Goal: Transaction & Acquisition: Purchase product/service

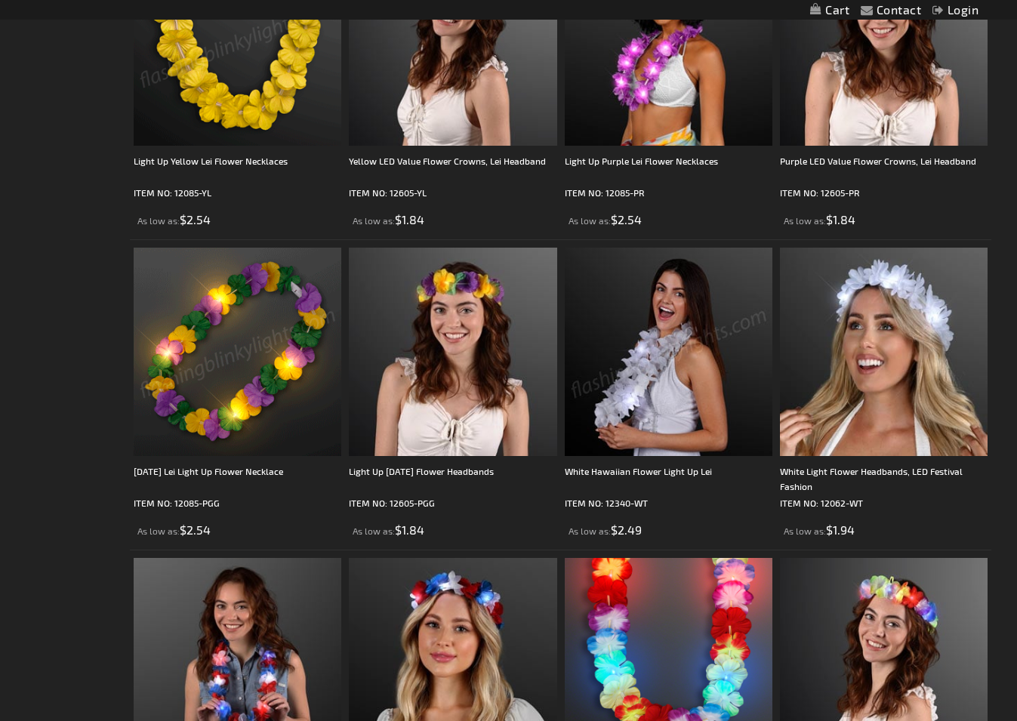
scroll to position [1310, 0]
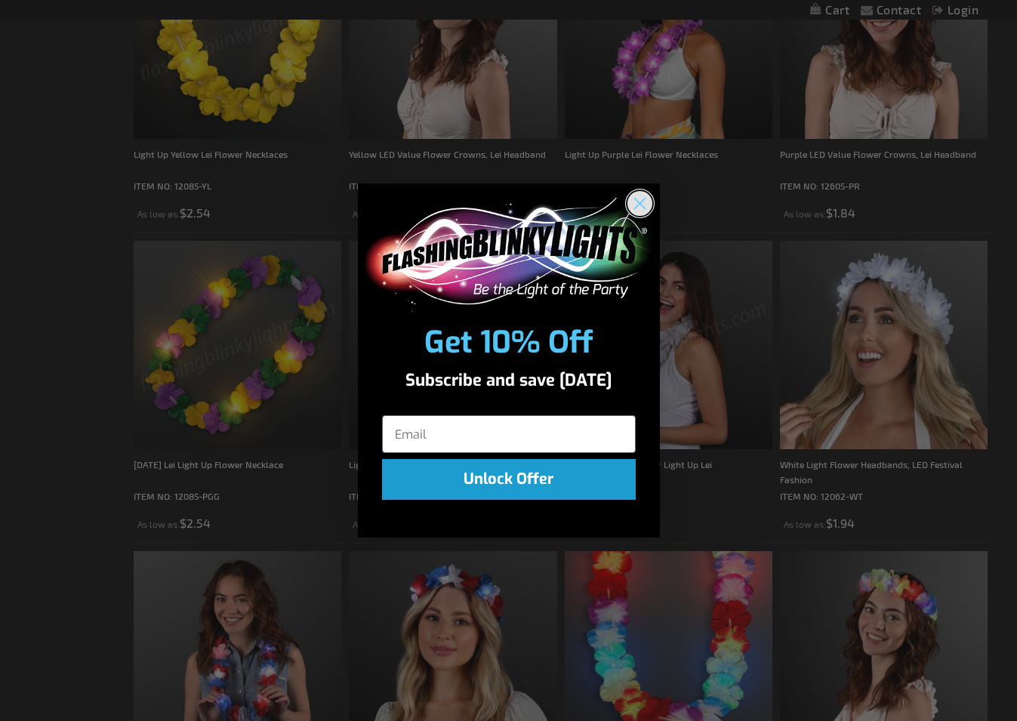
click at [636, 214] on circle "Close dialog" at bounding box center [639, 203] width 25 height 25
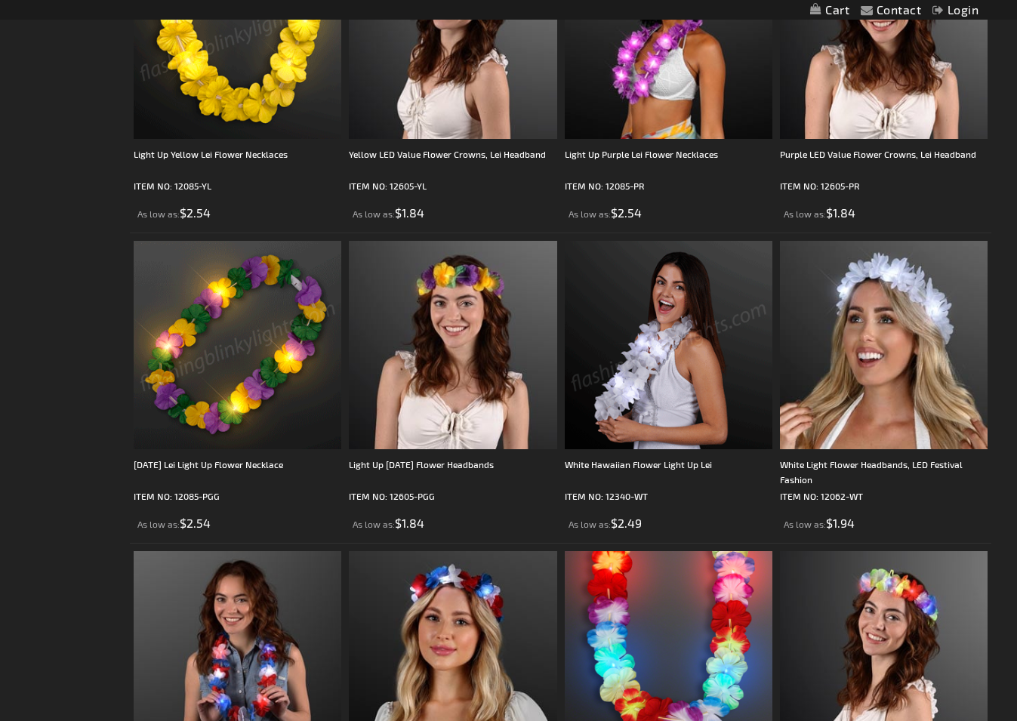
click at [675, 364] on img at bounding box center [669, 345] width 208 height 208
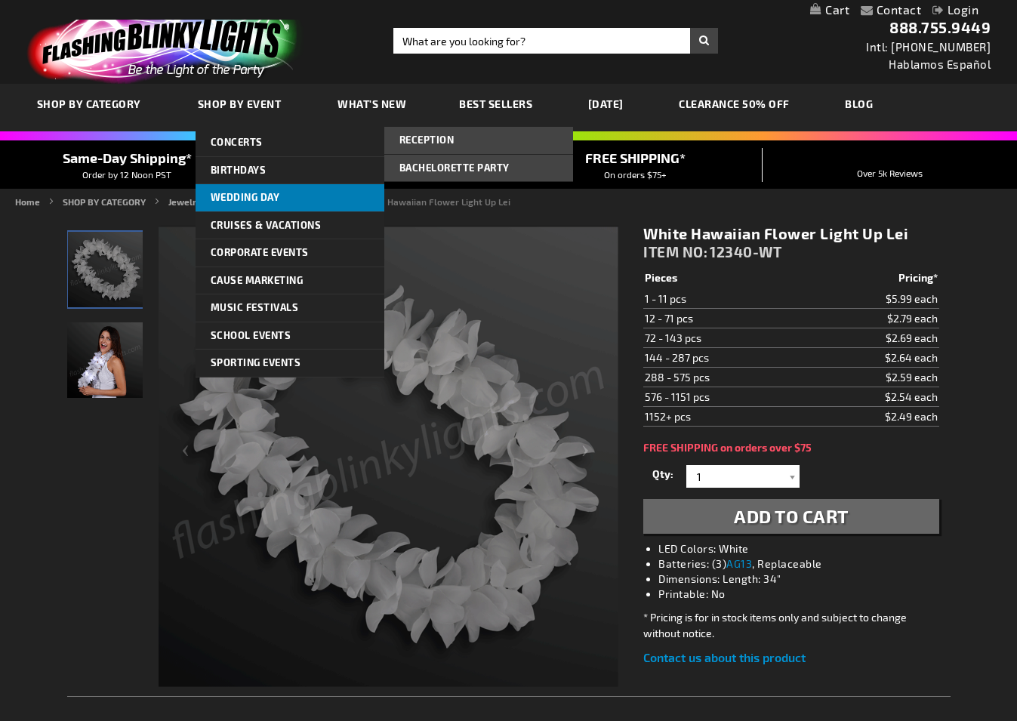
click at [251, 201] on span "Wedding Day" at bounding box center [245, 197] width 69 height 12
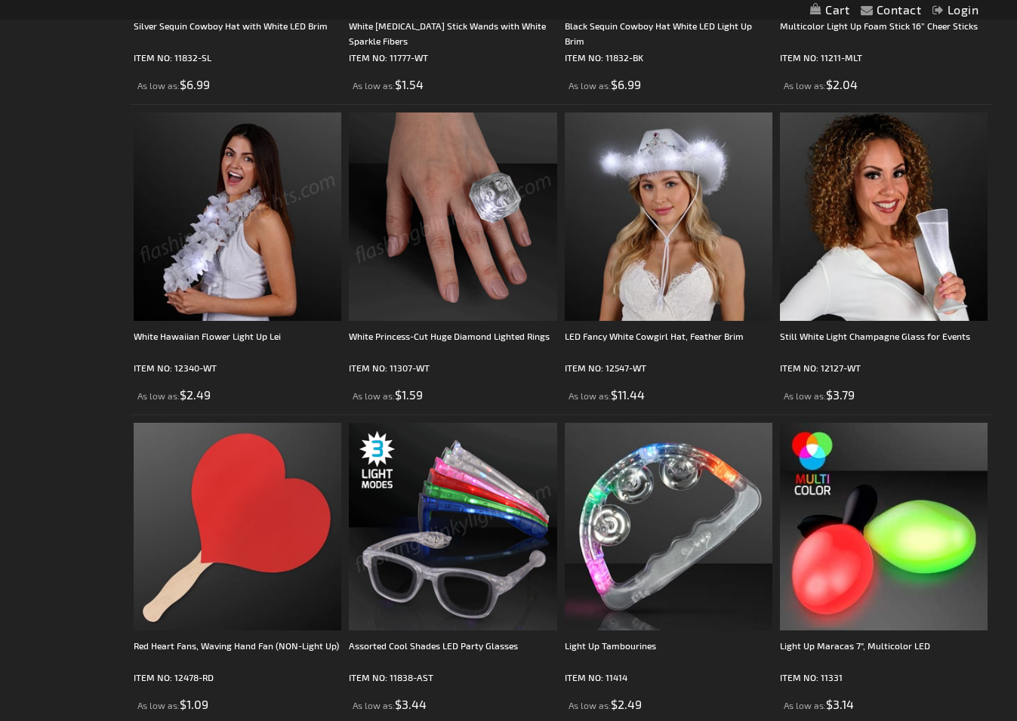
scroll to position [825, 0]
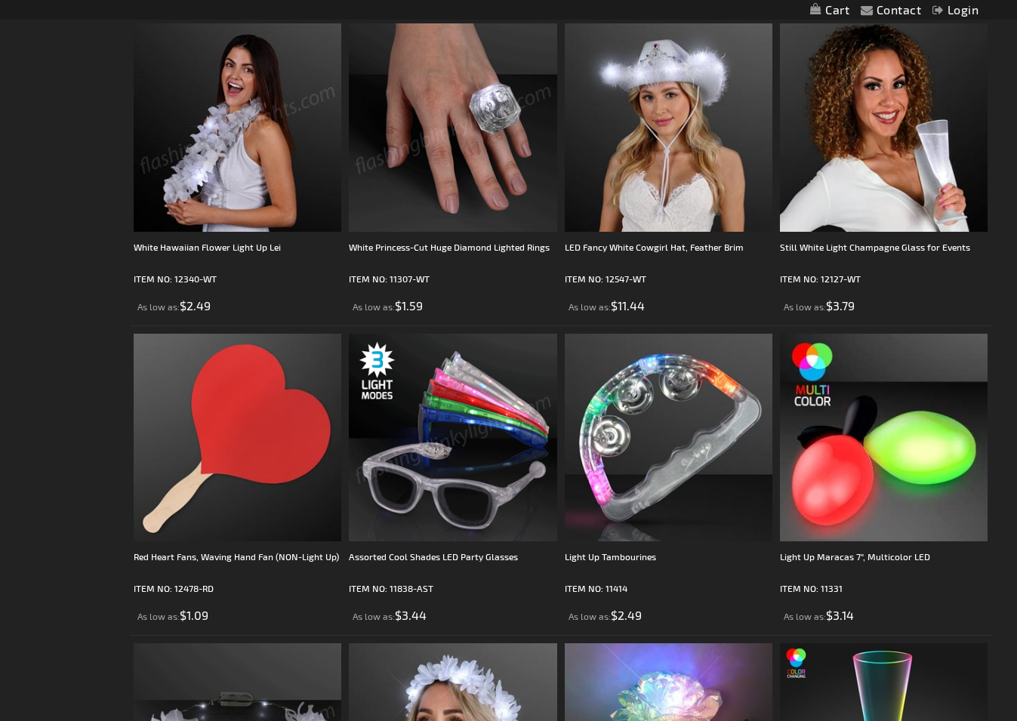
click at [474, 408] on img at bounding box center [453, 438] width 208 height 208
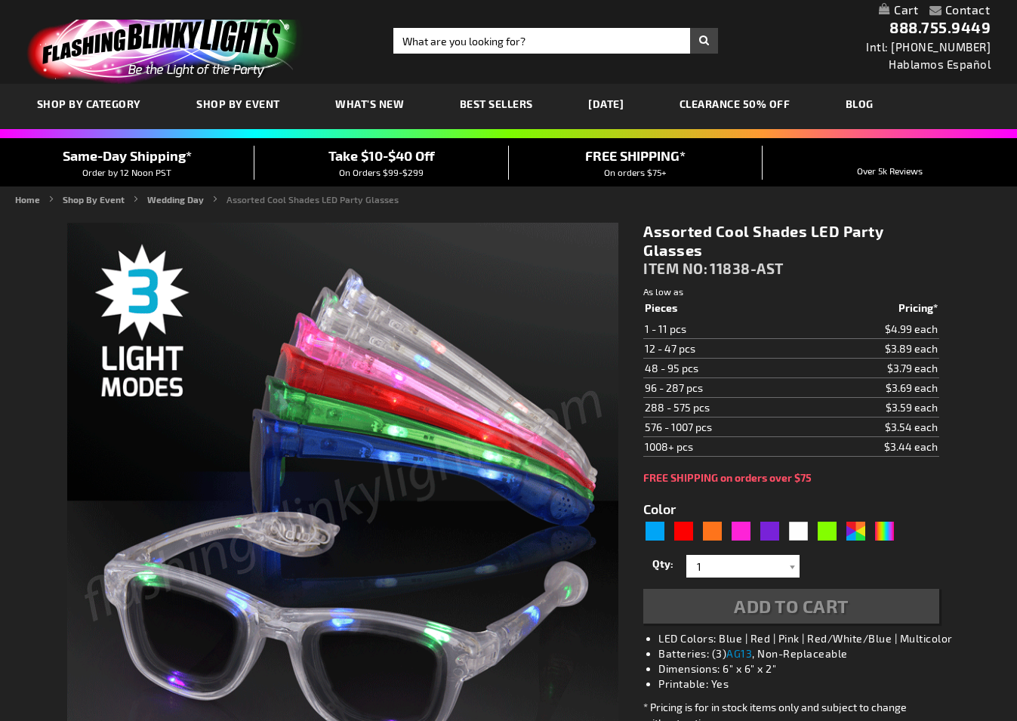
type input "5630"
